Goal: Find specific page/section: Find specific page/section

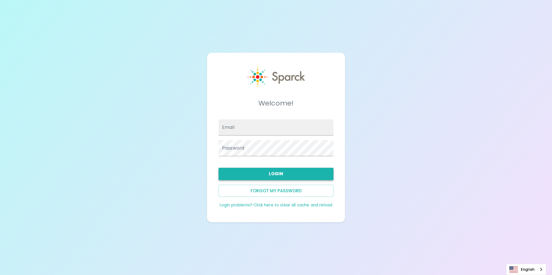
type input "[EMAIL_ADDRESS][DOMAIN_NAME]"
click at [258, 172] on button "Login" at bounding box center [275, 174] width 115 height 12
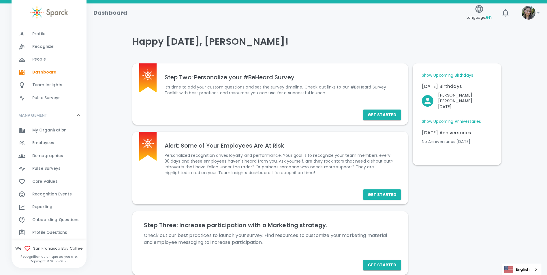
scroll to position [58, 0]
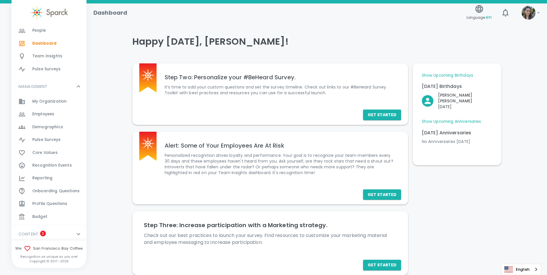
click at [43, 115] on span "Employees" at bounding box center [43, 114] width 22 height 6
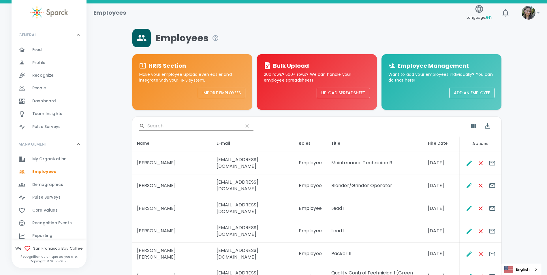
click at [158, 129] on input "Search" at bounding box center [192, 125] width 91 height 9
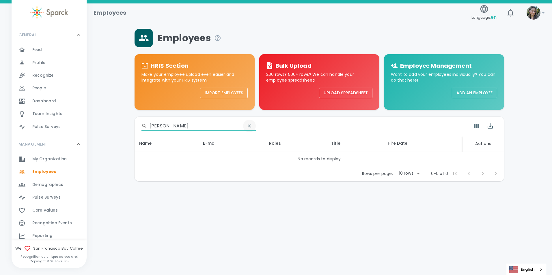
type input "ismael"
click at [246, 128] on icon "clear" at bounding box center [249, 126] width 6 height 6
